Goal: Task Accomplishment & Management: Use online tool/utility

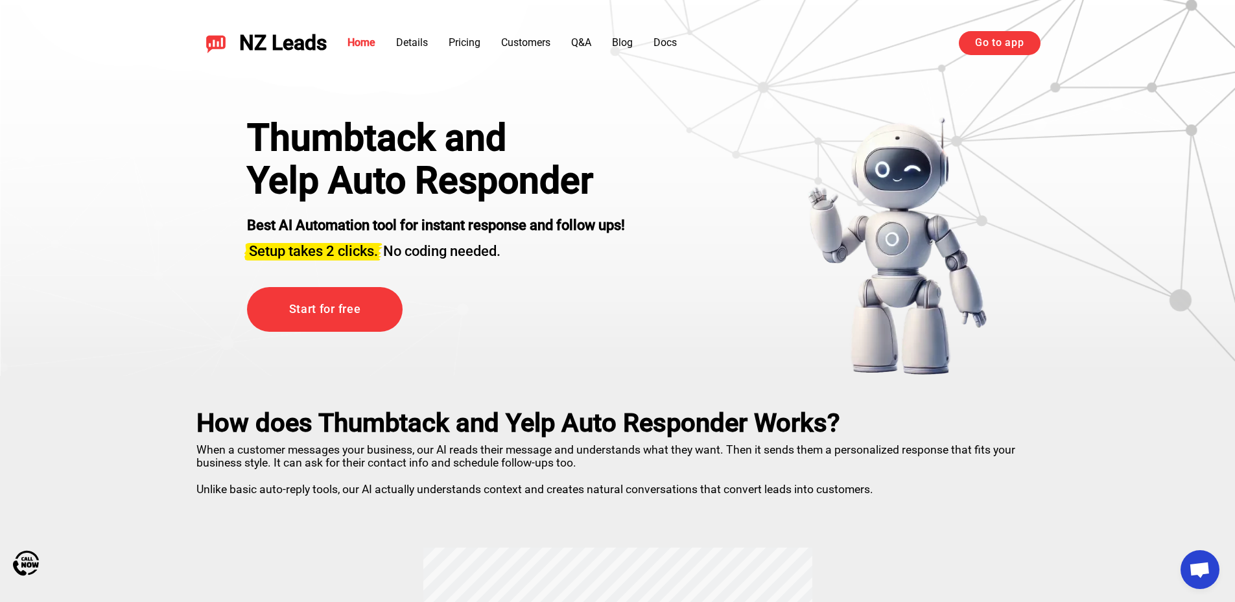
scroll to position [2301, 0]
click at [990, 56] on div "NZ Leads Home Details Pricing Customers Q&A Blog Docs Go to app Go to app" at bounding box center [617, 43] width 907 height 55
click at [994, 40] on link "Go to app" at bounding box center [999, 42] width 81 height 23
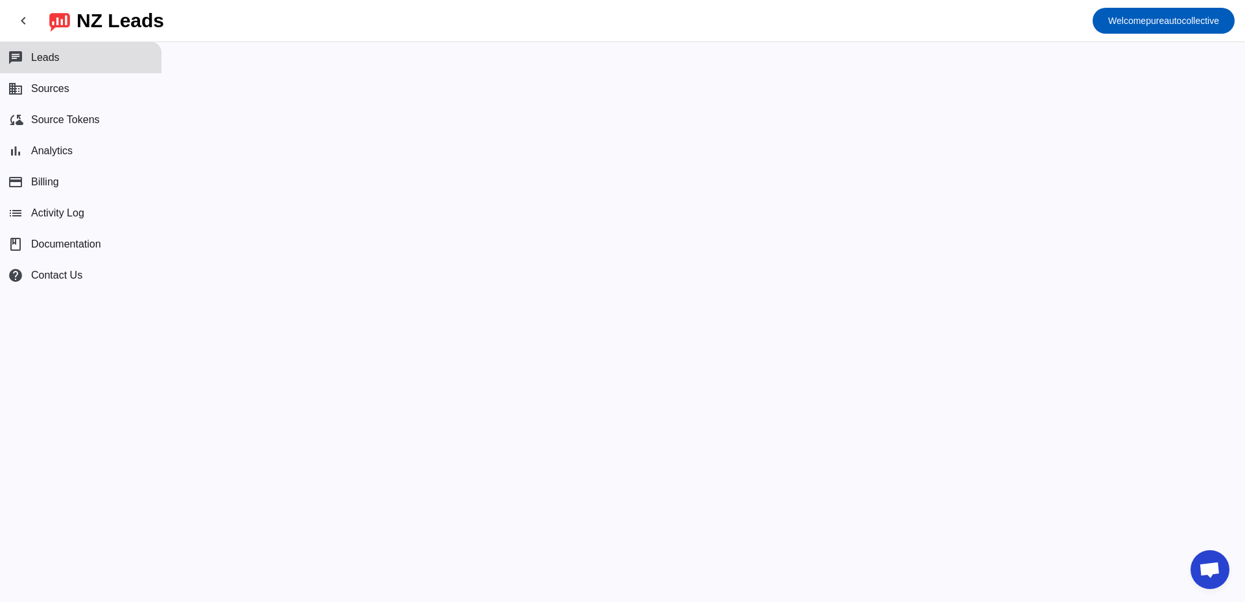
scroll to position [2301, 0]
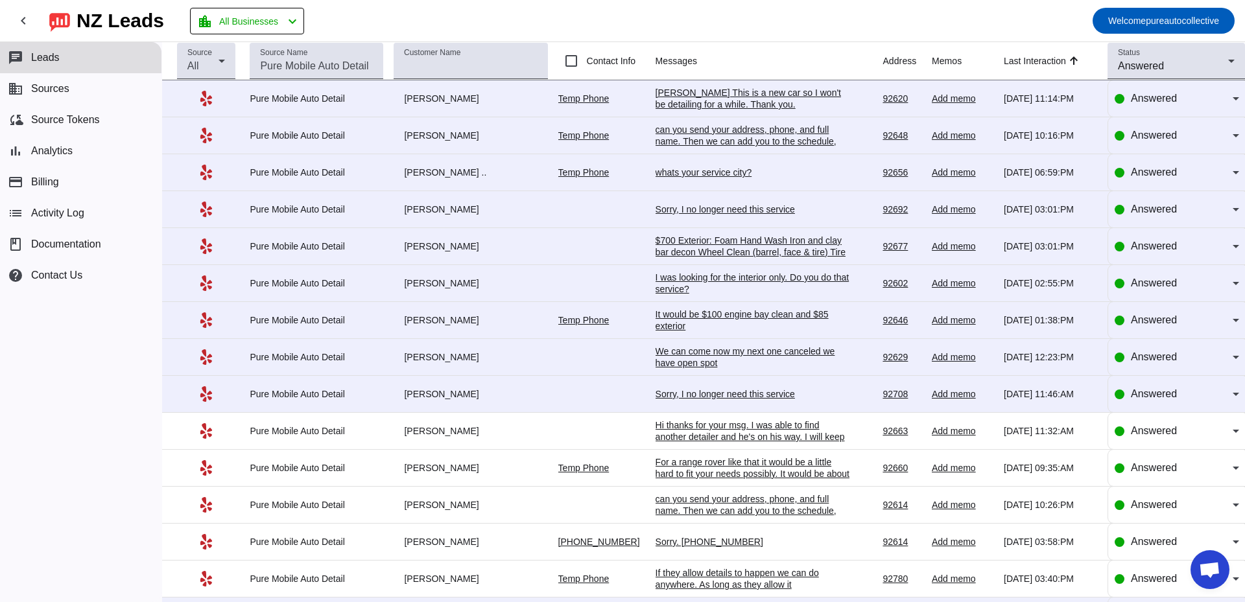
click at [774, 96] on div "[PERSON_NAME] This is a new car so I won't be detailing for a while. Thank you." at bounding box center [752, 98] width 194 height 23
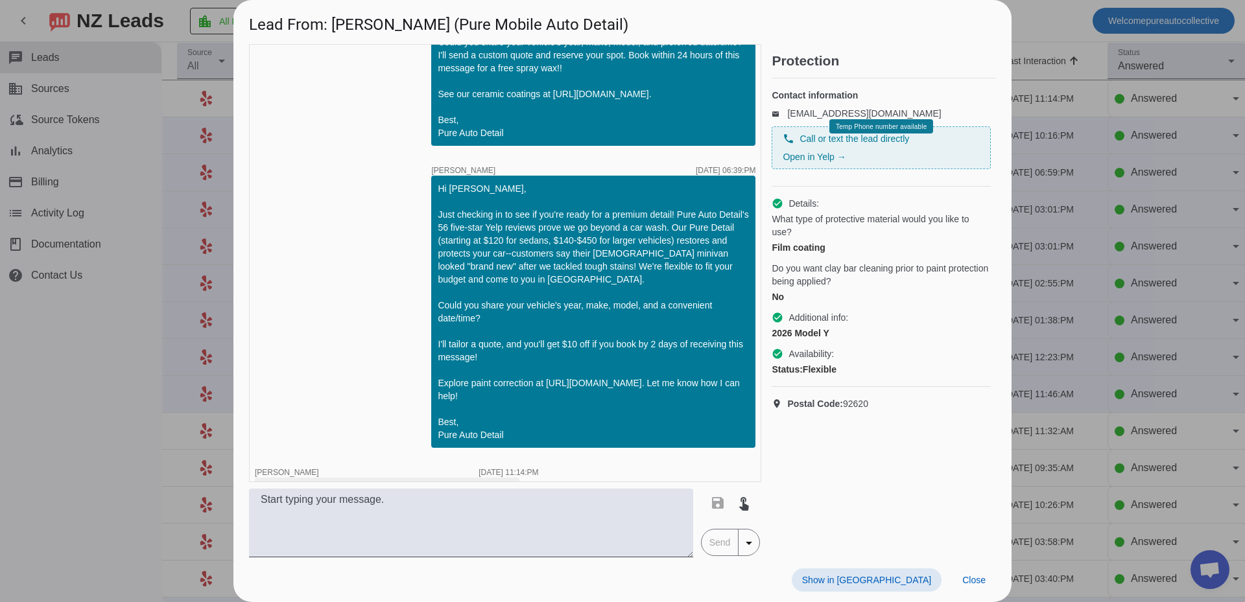
scroll to position [499, 0]
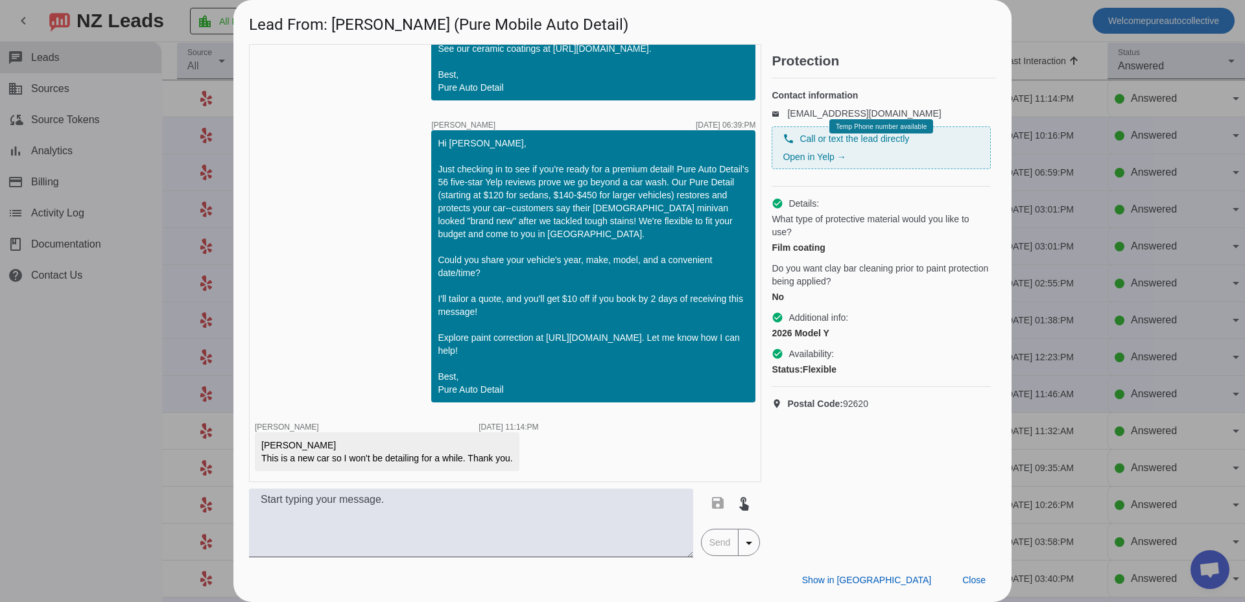
click at [1149, 252] on div at bounding box center [622, 301] width 1245 height 602
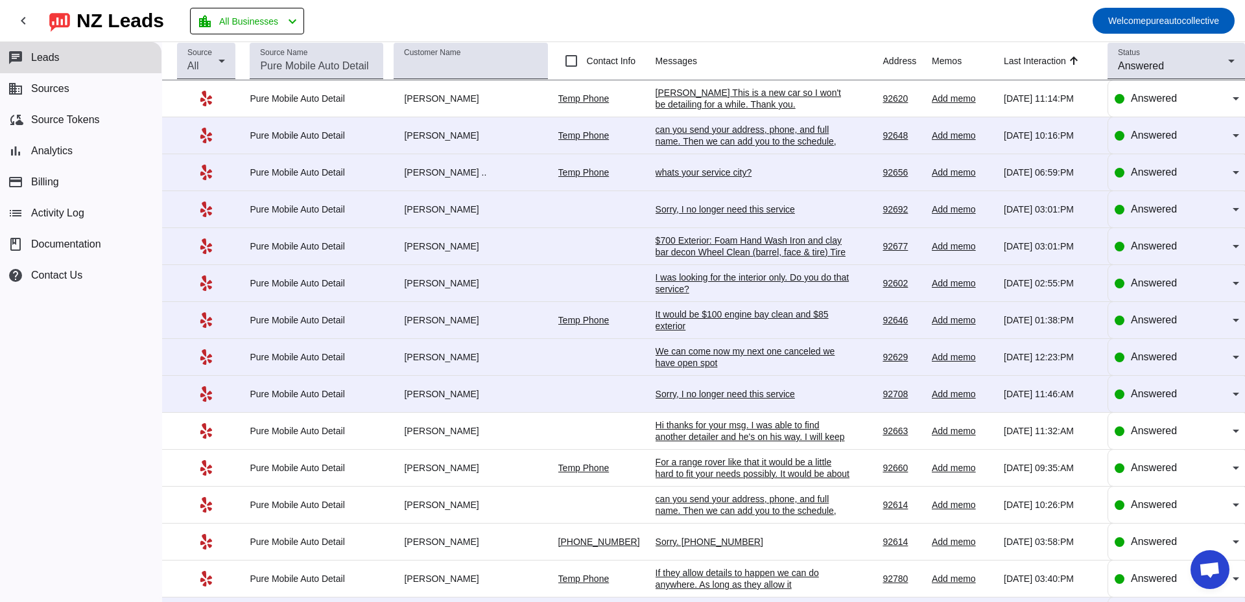
drag, startPoint x: 384, startPoint y: 16, endPoint x: 420, endPoint y: 23, distance: 36.2
click at [420, 23] on mat-toolbar-row "chevron_left [GEOGRAPHIC_DATA] Leads location_city All Businesses chevron_left …" at bounding box center [622, 20] width 1245 height 41
drag, startPoint x: 420, startPoint y: 23, endPoint x: 1057, endPoint y: 287, distance: 689.0
click at [1059, 289] on div "chevron_left [GEOGRAPHIC_DATA] Leads location_city All Businesses chevron_left …" at bounding box center [622, 301] width 1245 height 602
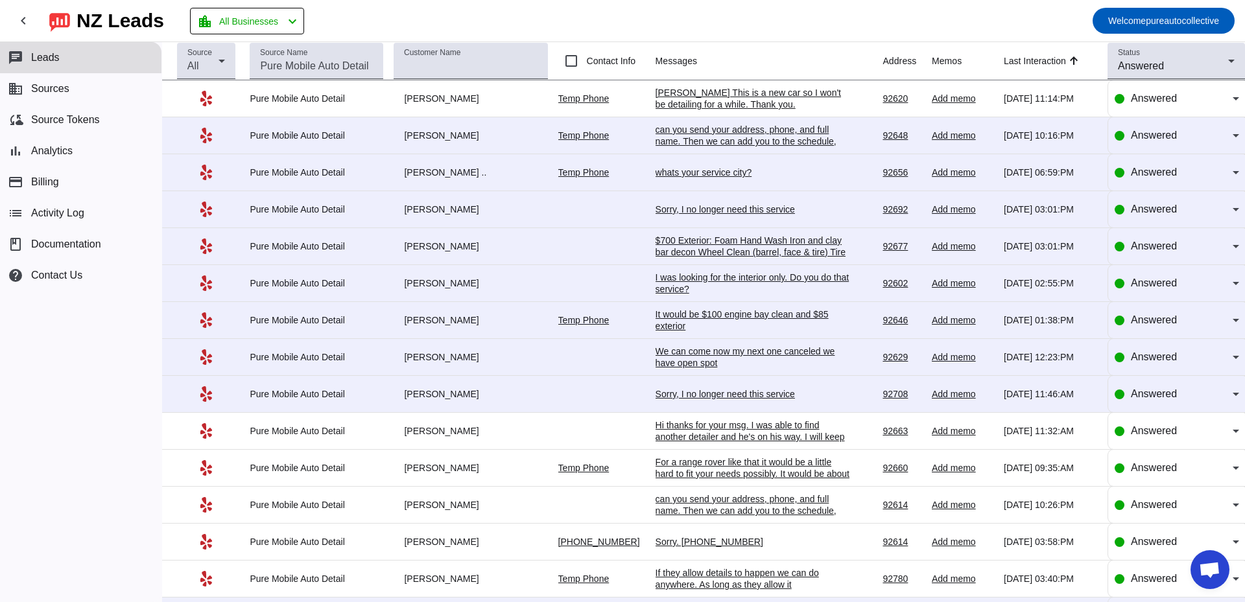
click at [664, 27] on mat-toolbar-row "chevron_left [GEOGRAPHIC_DATA] Leads location_city All Businesses chevron_left …" at bounding box center [622, 20] width 1245 height 41
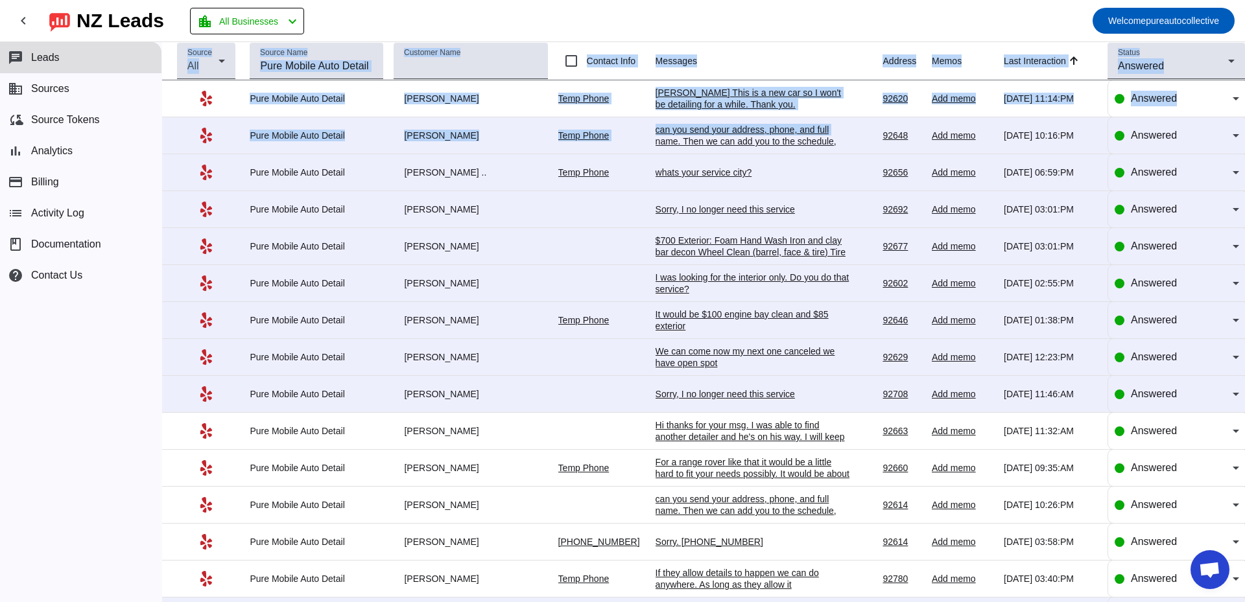
drag, startPoint x: 403, startPoint y: 22, endPoint x: 648, endPoint y: 80, distance: 251.9
click at [832, 124] on div "chevron_left [GEOGRAPHIC_DATA] Leads location_city All Businesses chevron_left …" at bounding box center [622, 301] width 1245 height 602
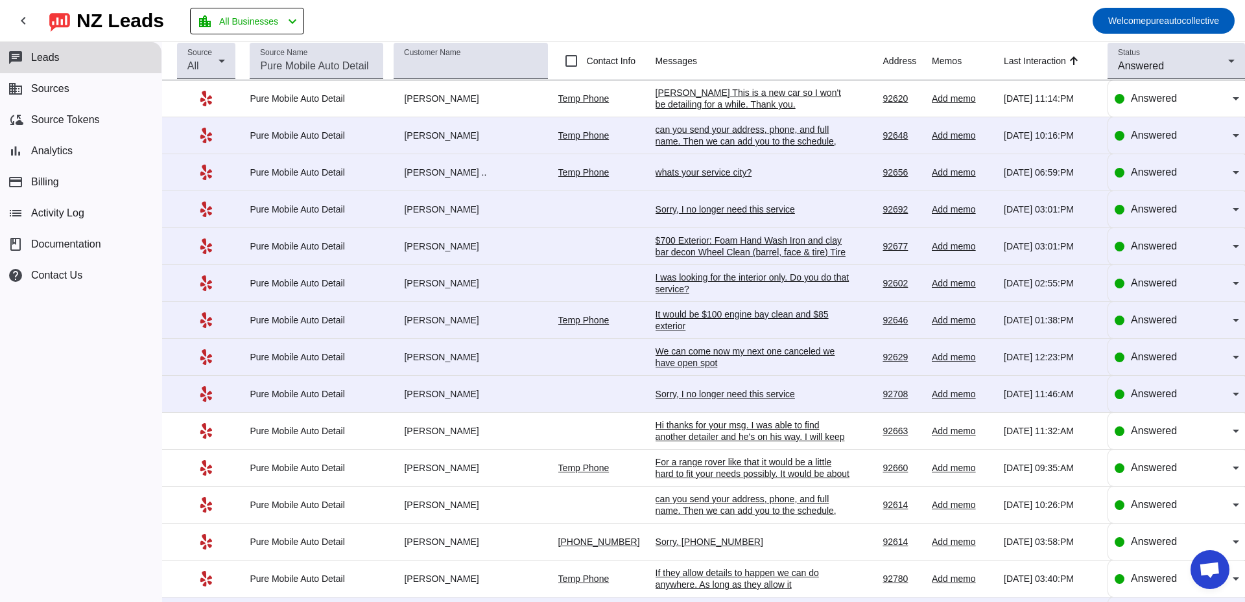
click at [465, 19] on mat-toolbar-row "chevron_left [GEOGRAPHIC_DATA] Leads location_city All Businesses chevron_left …" at bounding box center [622, 20] width 1245 height 41
